Goal: Task Accomplishment & Management: Use online tool/utility

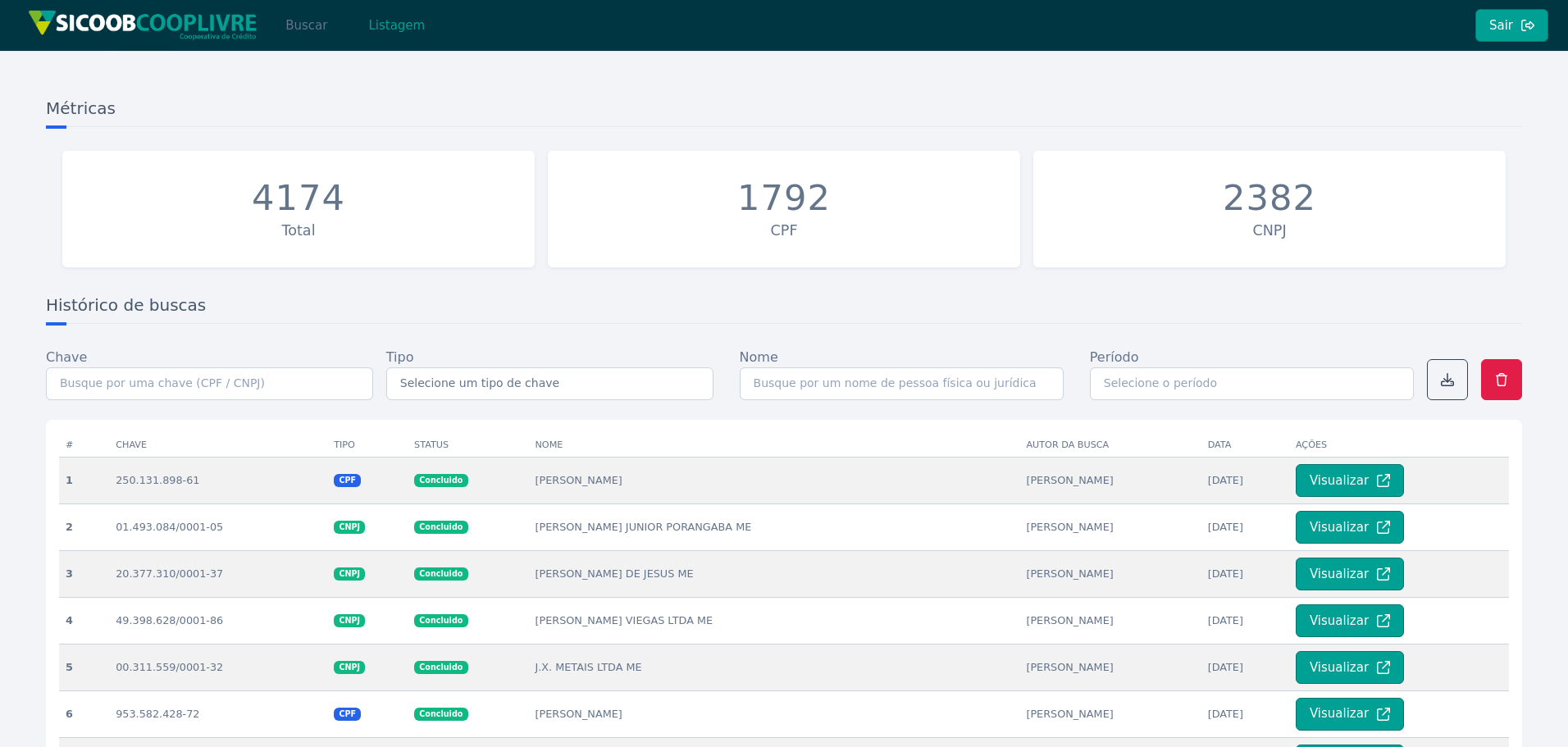
click at [294, 26] on button "Buscar" at bounding box center [306, 25] width 70 height 33
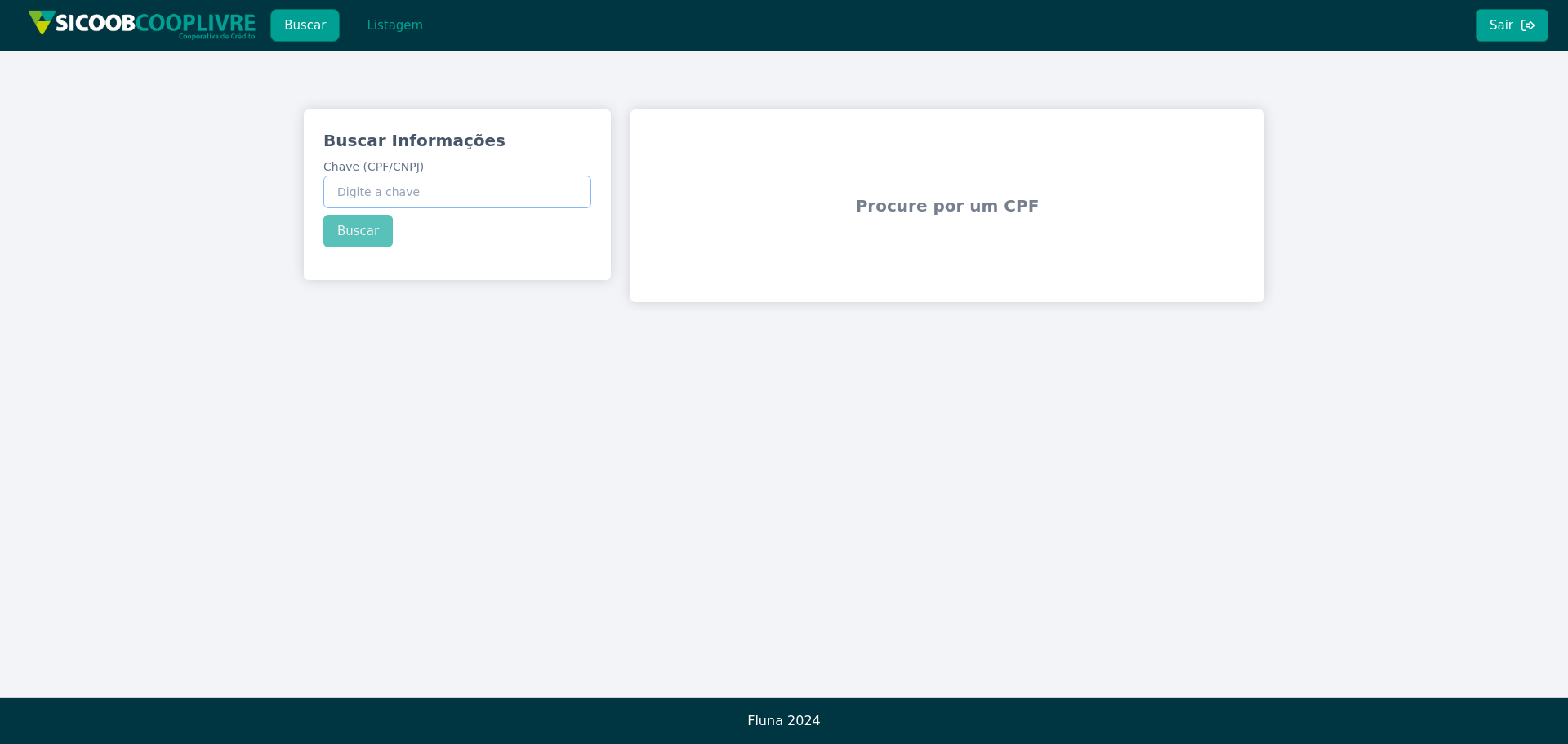
click at [461, 204] on input "Chave (CPF/CNPJ)" at bounding box center [457, 192] width 268 height 33
paste input "29.363.326/0001-65"
type input "29.363.326/0001-65"
click at [359, 228] on div "Buscar Informações Chave (CPF/CNPJ) 29.363.326/0001-65 Buscar" at bounding box center [457, 188] width 307 height 158
click at [352, 218] on button "Buscar" at bounding box center [358, 231] width 70 height 33
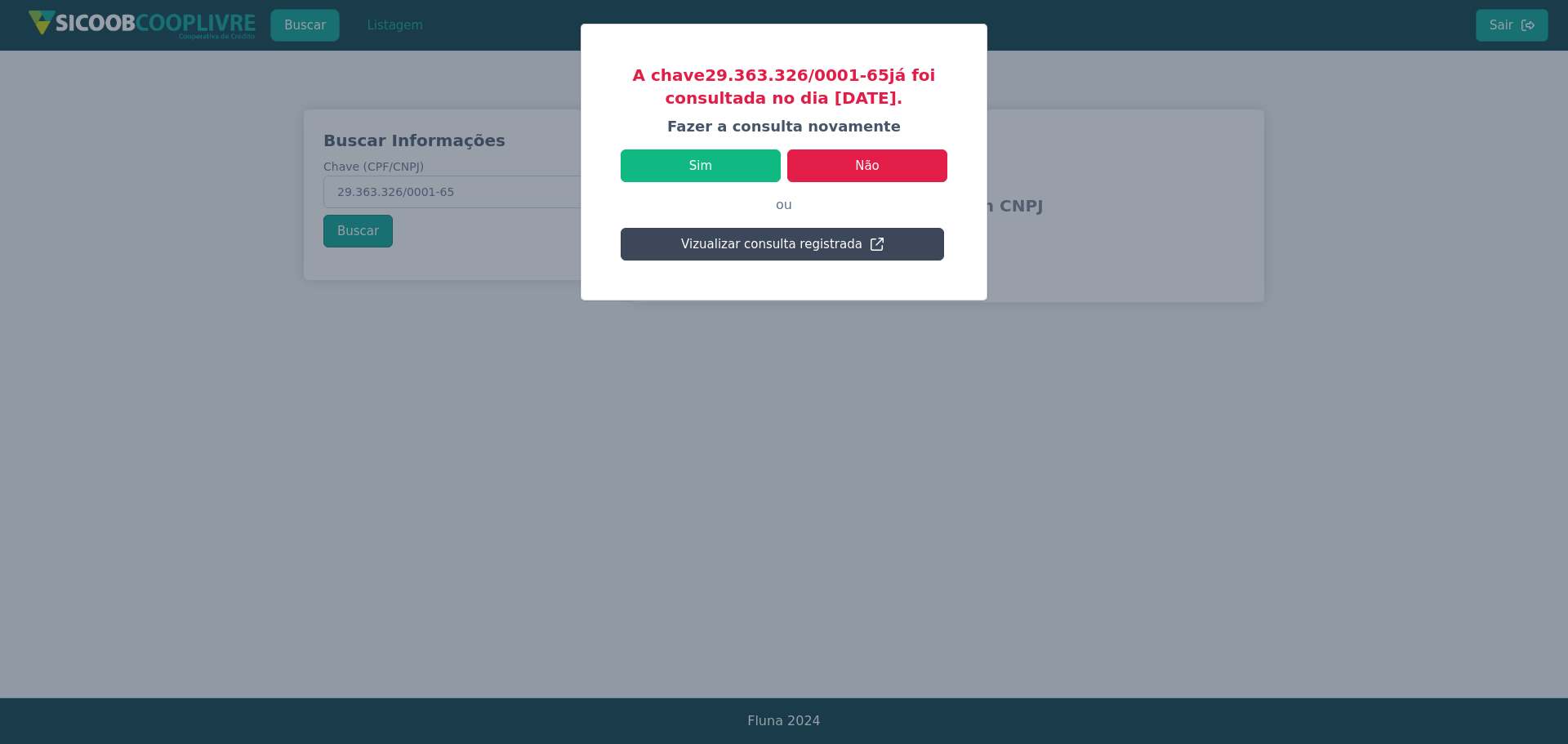
click at [824, 241] on button "Vizualizar consulta registrada" at bounding box center [782, 244] width 324 height 33
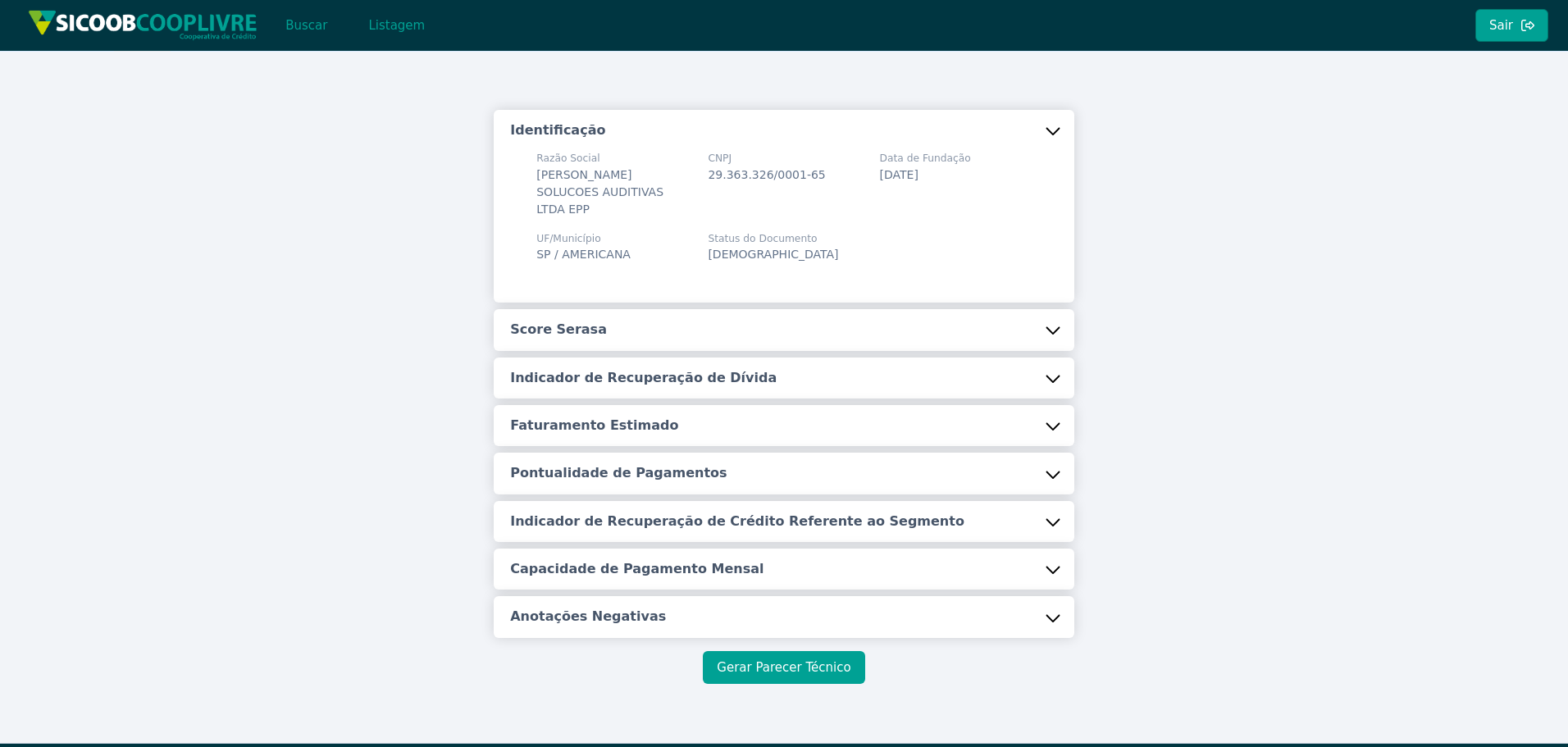
click at [817, 662] on button "Gerar Parecer Técnico" at bounding box center [783, 666] width 161 height 33
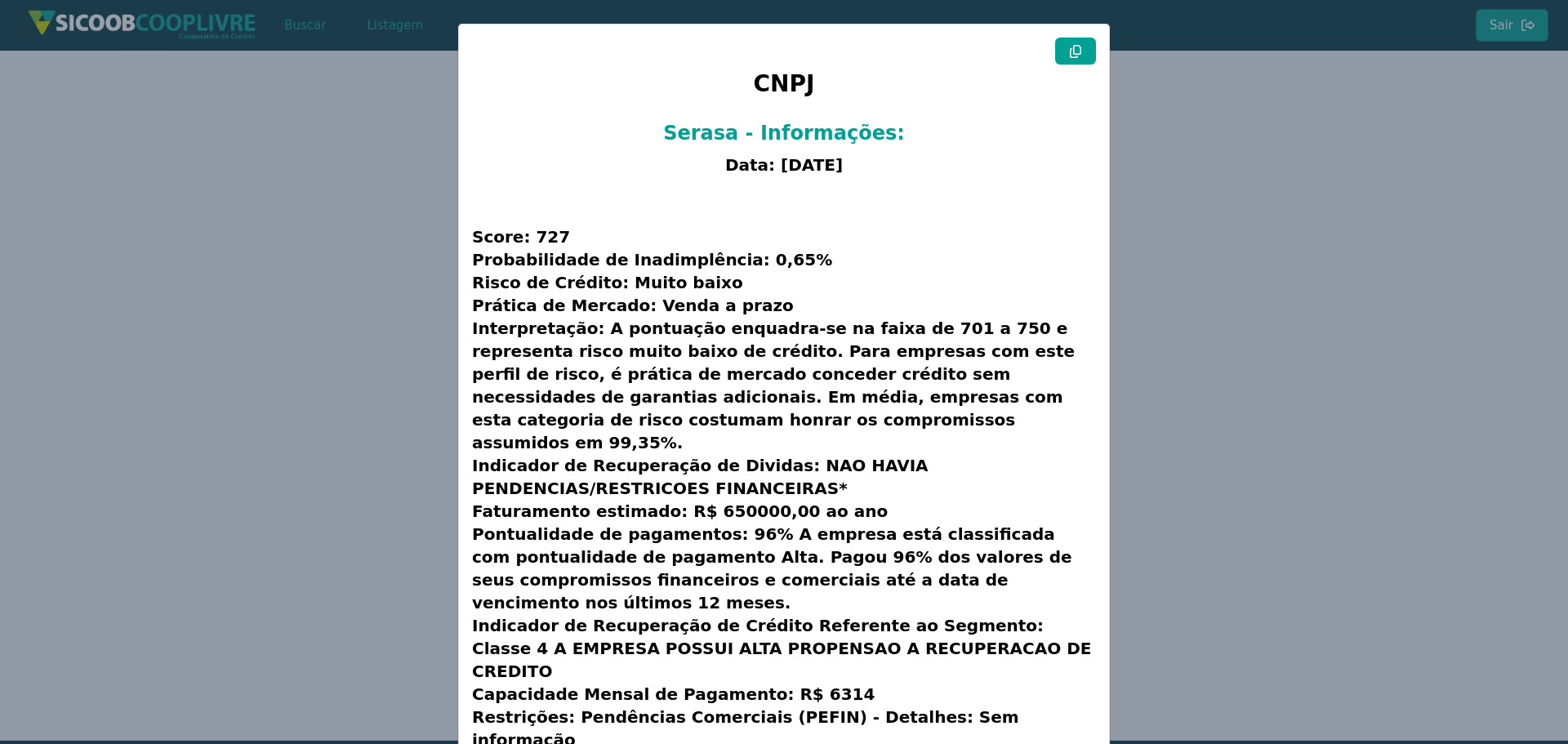
click at [1073, 53] on icon at bounding box center [1075, 51] width 12 height 13
